Goal: Transaction & Acquisition: Purchase product/service

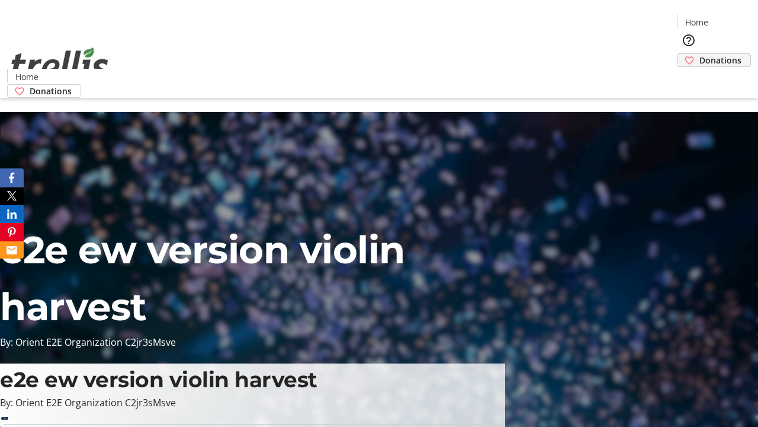
click at [700, 54] on span "Donations" at bounding box center [721, 60] width 42 height 12
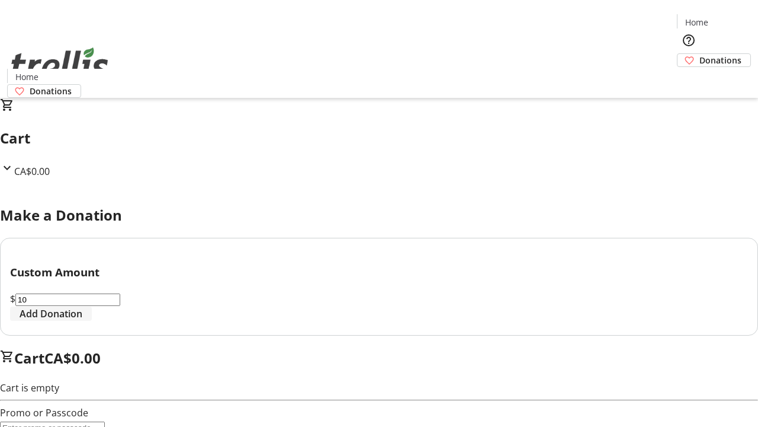
click at [82, 321] on span "Add Donation" at bounding box center [51, 313] width 63 height 14
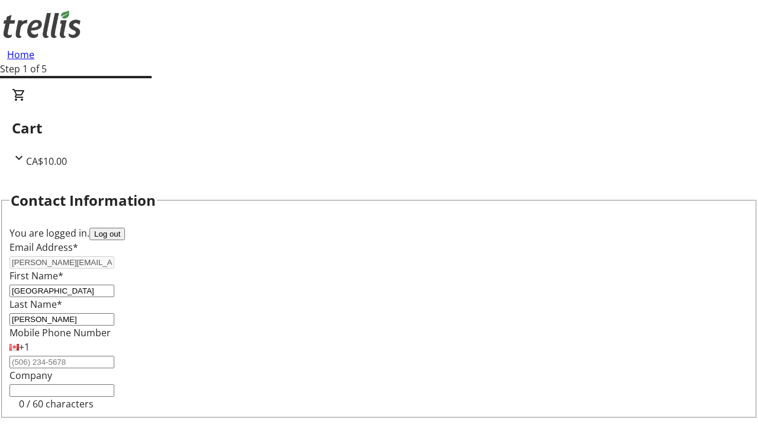
select select "CA"
type input "[STREET_ADDRESS][PERSON_NAME]"
type input "Kelowna"
select select "BC"
type input "Kelowna"
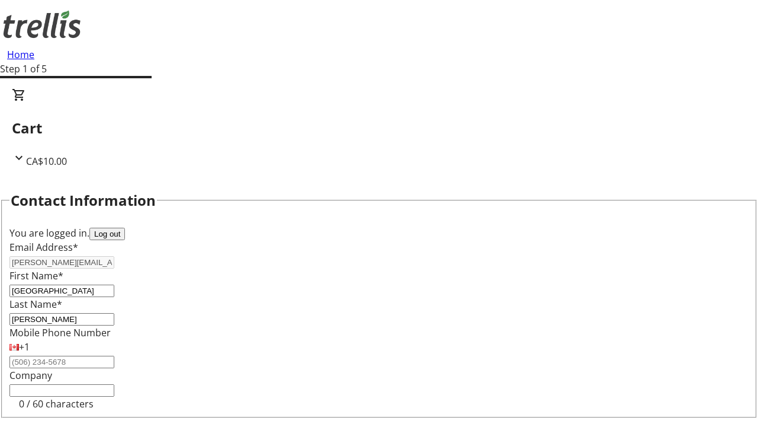
type input "V1Y 0C2"
